Goal: Task Accomplishment & Management: Complete application form

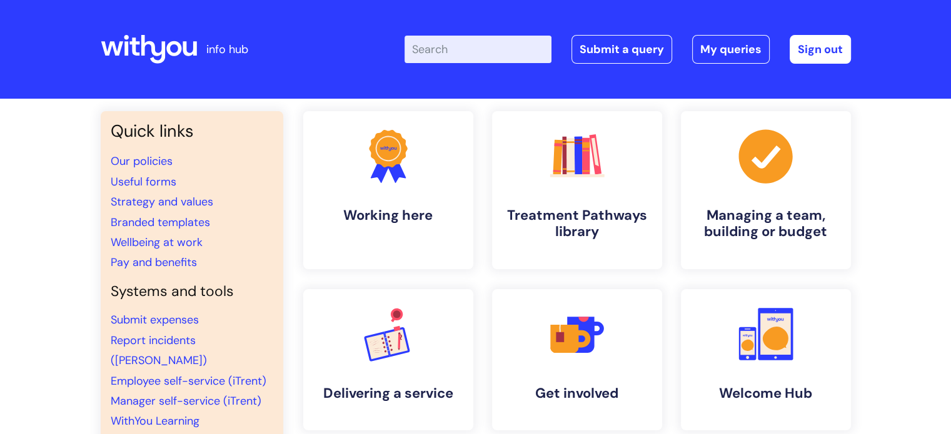
click at [482, 61] on input "Enter your search term here..." at bounding box center [477, 50] width 147 height 28
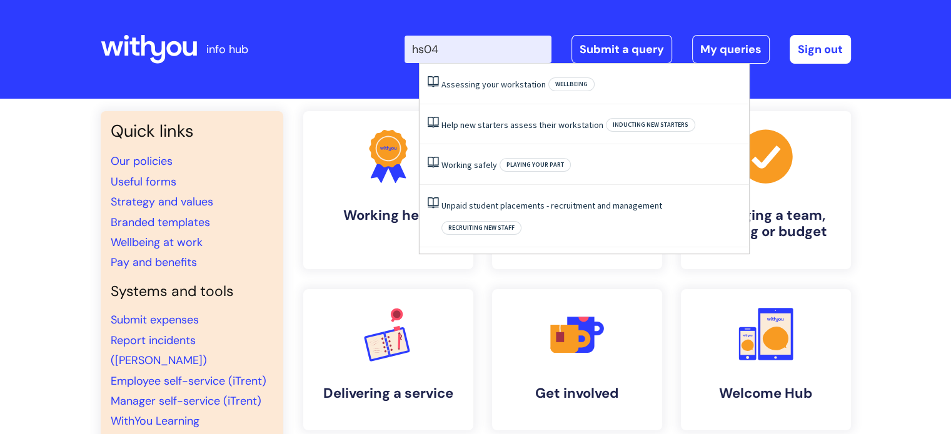
type input "hs04"
click button "Search" at bounding box center [0, 0] width 0 height 0
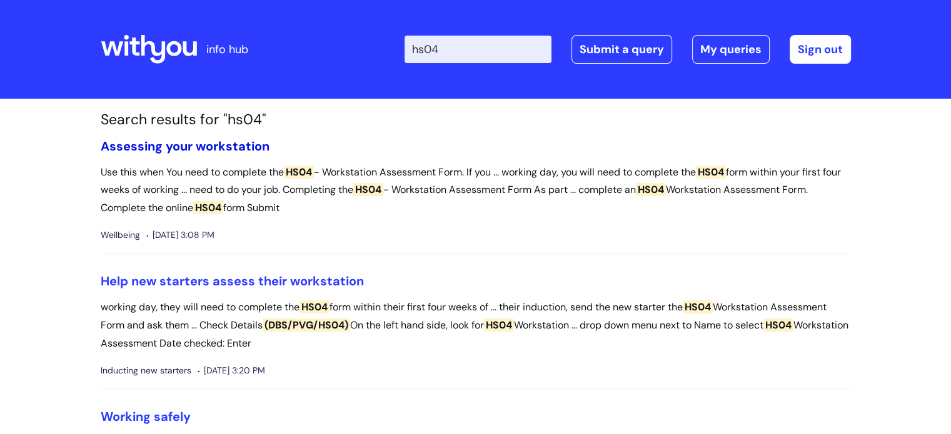
click at [248, 148] on link "Assessing your workstation" at bounding box center [185, 146] width 169 height 16
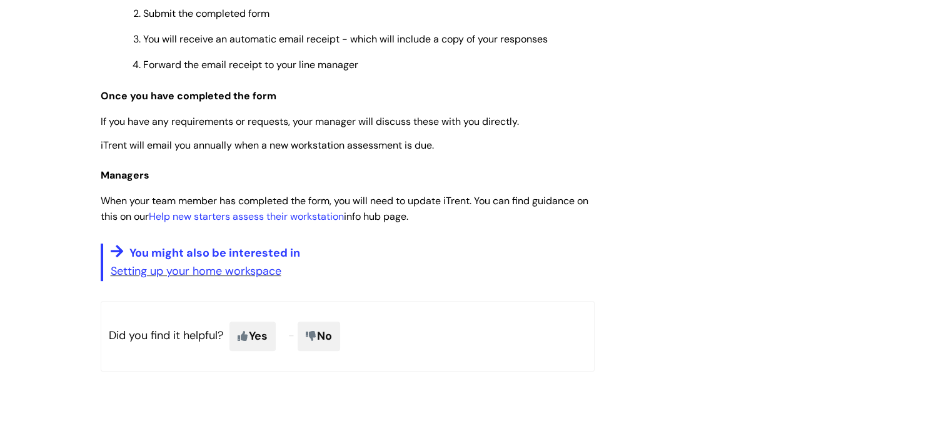
scroll to position [526, 0]
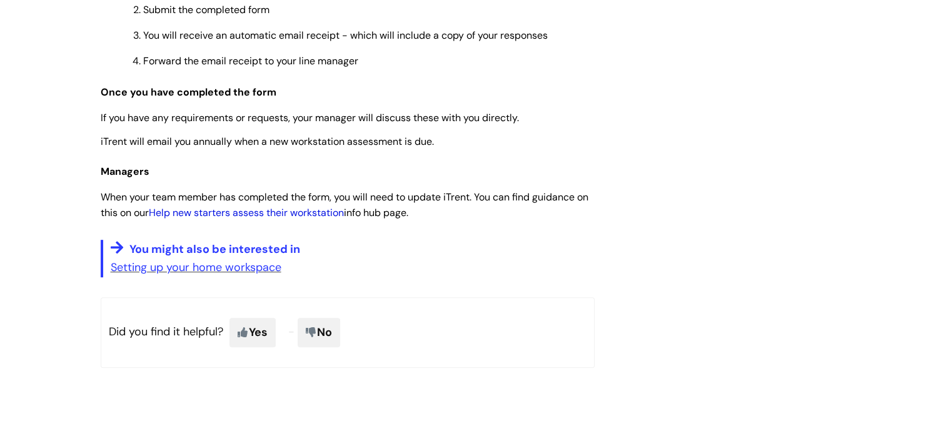
click at [221, 219] on link "Help new starters assess their workstation" at bounding box center [246, 212] width 195 height 13
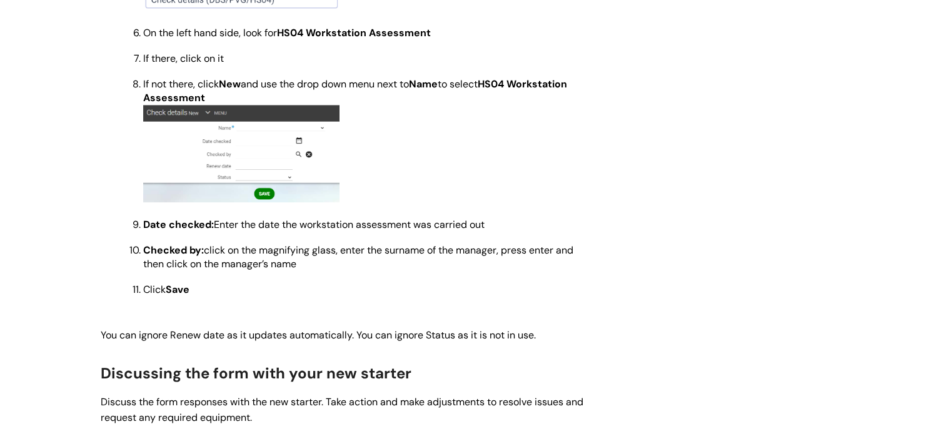
scroll to position [805, 0]
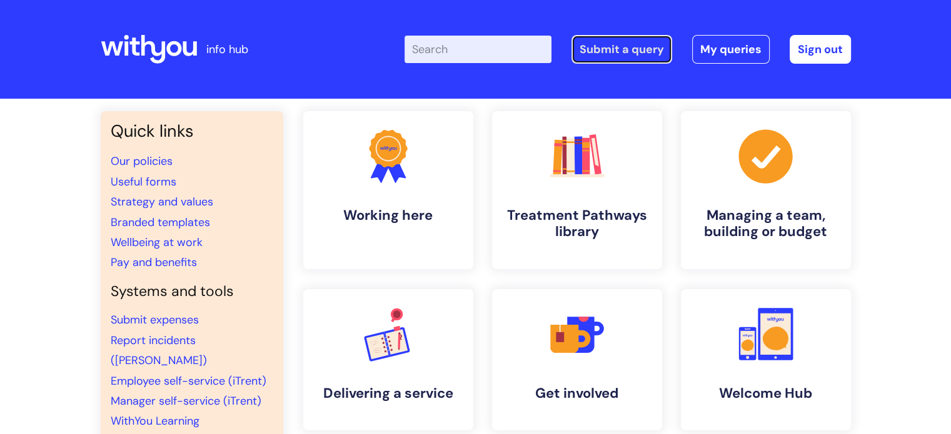
click at [640, 47] on link "Submit a query" at bounding box center [621, 49] width 101 height 29
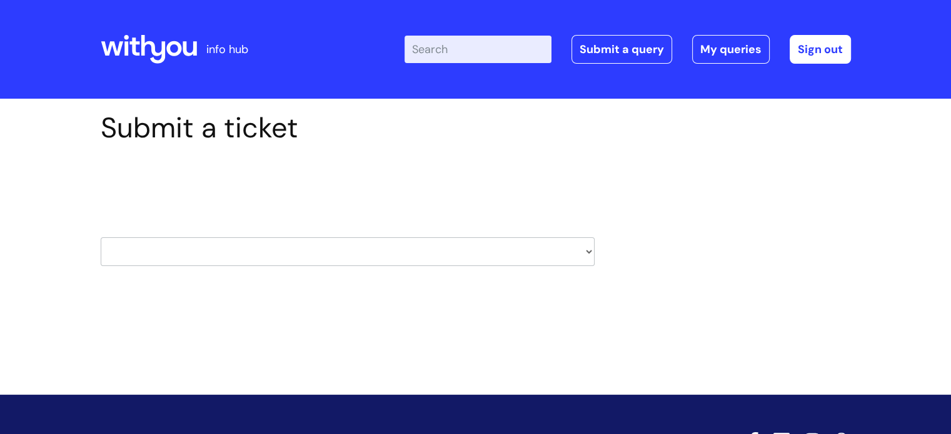
click at [376, 253] on select "HR / People IT and Support Clinical Drug Alerts Finance Accounts Data Support T…" at bounding box center [348, 252] width 494 height 29
select select "hr_/_people"
click at [101, 238] on select "HR / People IT and Support Clinical Drug Alerts Finance Accounts Data Support T…" at bounding box center [348, 252] width 494 height 29
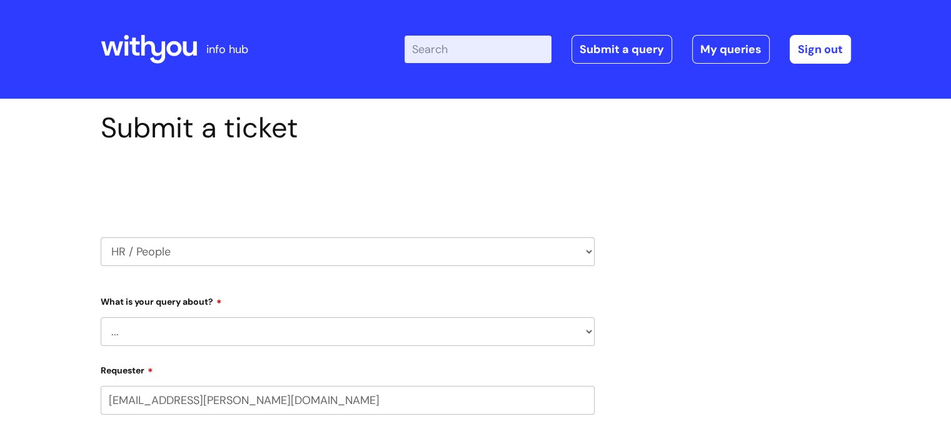
select select "80004286569"
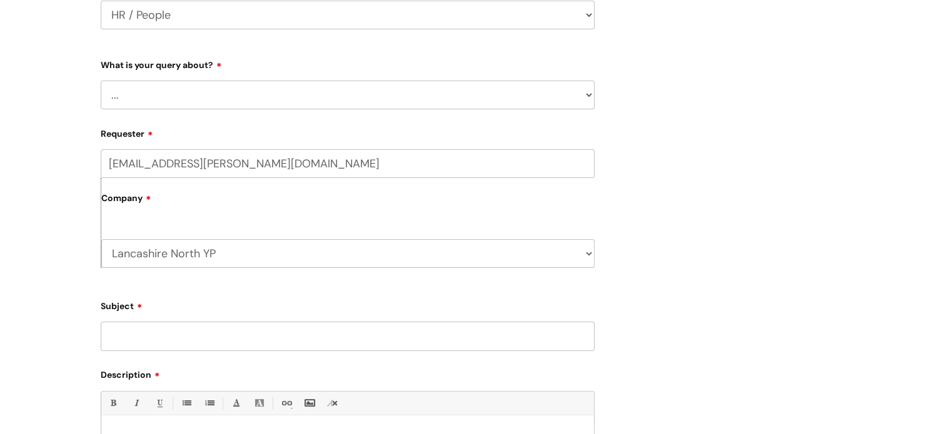
scroll to position [238, 0]
click at [260, 99] on select "... Absence Query Holiday Query Employee change request General HR Query iTrent…" at bounding box center [348, 94] width 494 height 29
select select "iTrent"
click at [101, 80] on select "... Absence Query Holiday Query Employee change request General HR Query iTrent…" at bounding box center [348, 94] width 494 height 29
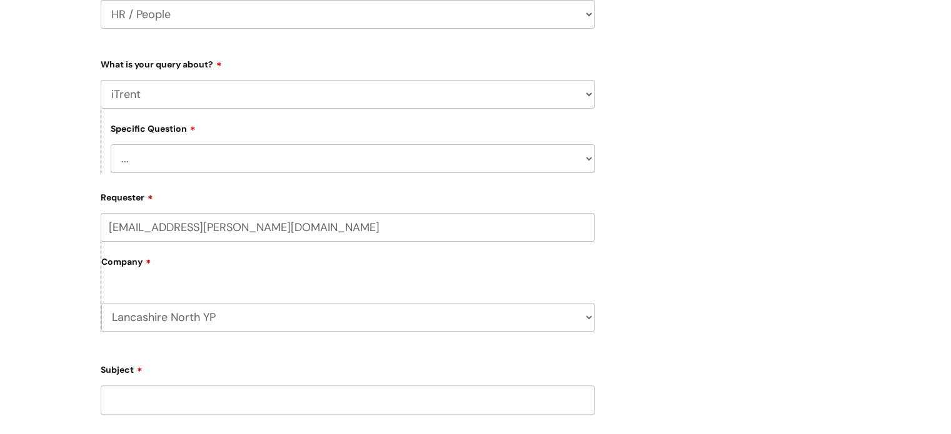
click at [266, 156] on select "... I can’t log in to iTrent I need to change someone’s line manager Issue with…" at bounding box center [353, 158] width 484 height 29
select select "Other iTrent query"
click at [111, 144] on select "... I can’t log in to iTrent I need to change someone’s line manager Issue with…" at bounding box center [353, 158] width 484 height 29
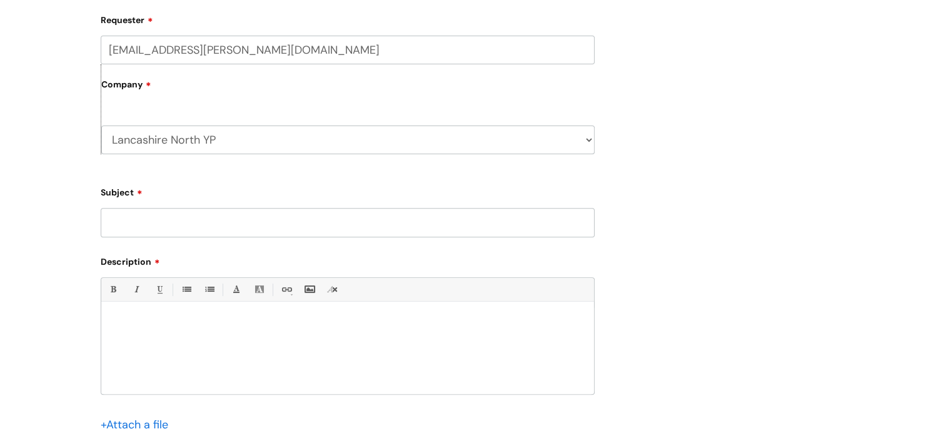
scroll to position [428, 0]
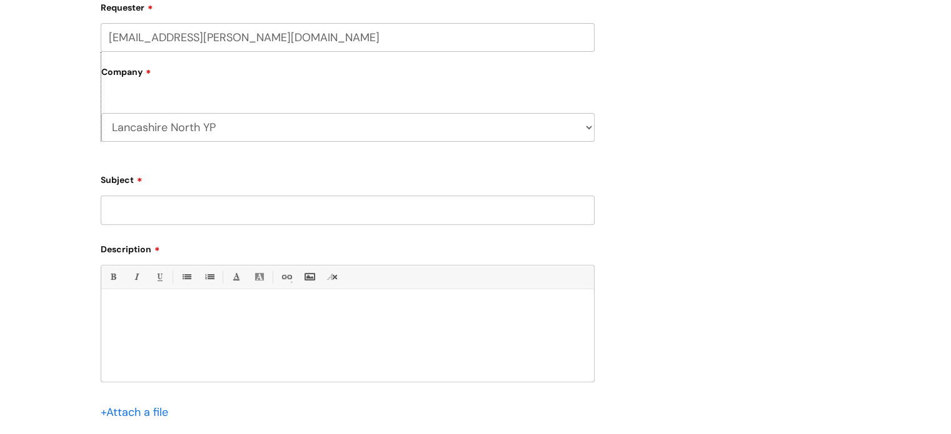
click at [236, 205] on input "Subject" at bounding box center [348, 210] width 494 height 29
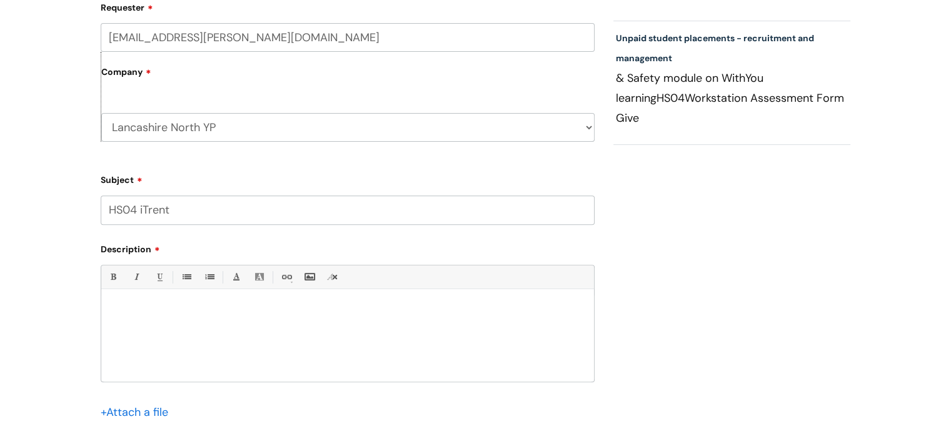
type input "HS04 iTrent"
click at [145, 306] on p at bounding box center [348, 310] width 474 height 11
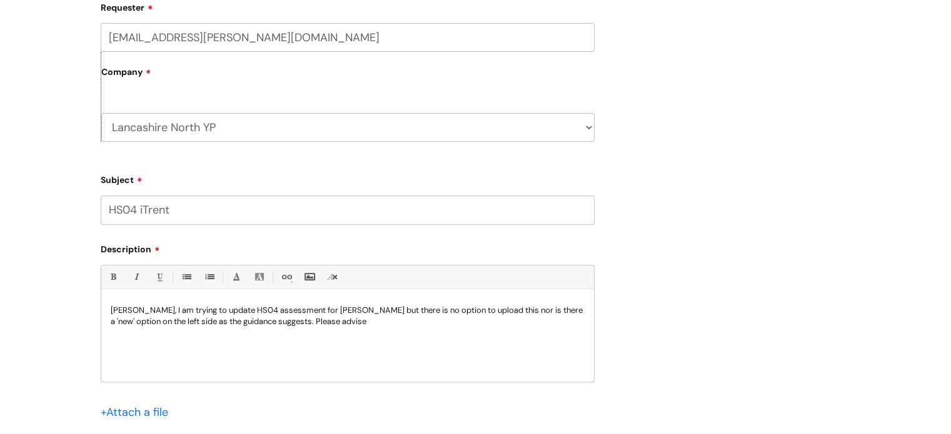
click at [55, 335] on div "Submit a ticket Select issue type HR / People IT and Support Clinical Drug Aler…" at bounding box center [475, 112] width 951 height 883
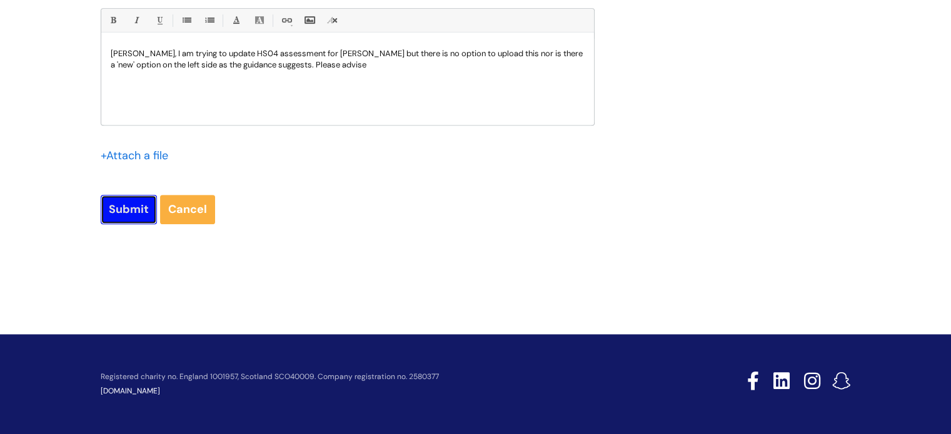
click at [133, 206] on input "Submit" at bounding box center [129, 209] width 56 height 29
type input "Please Wait..."
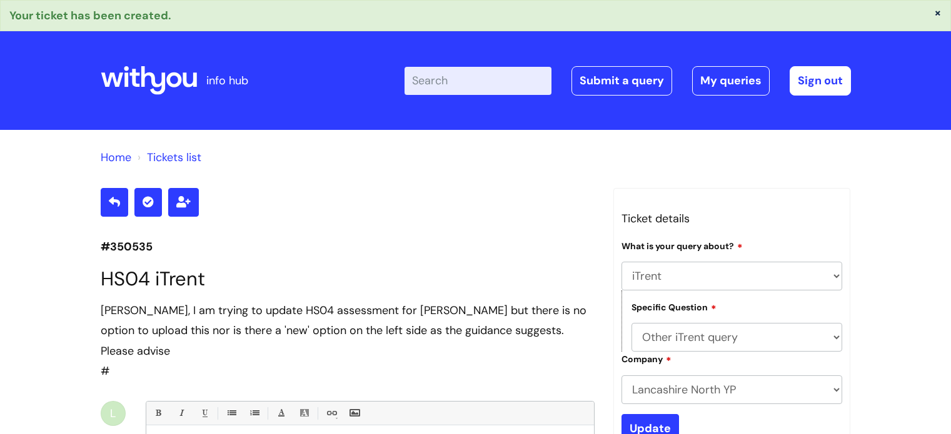
select select "iTrent"
select select "Other iTrent query"
